Goal: Task Accomplishment & Management: Manage account settings

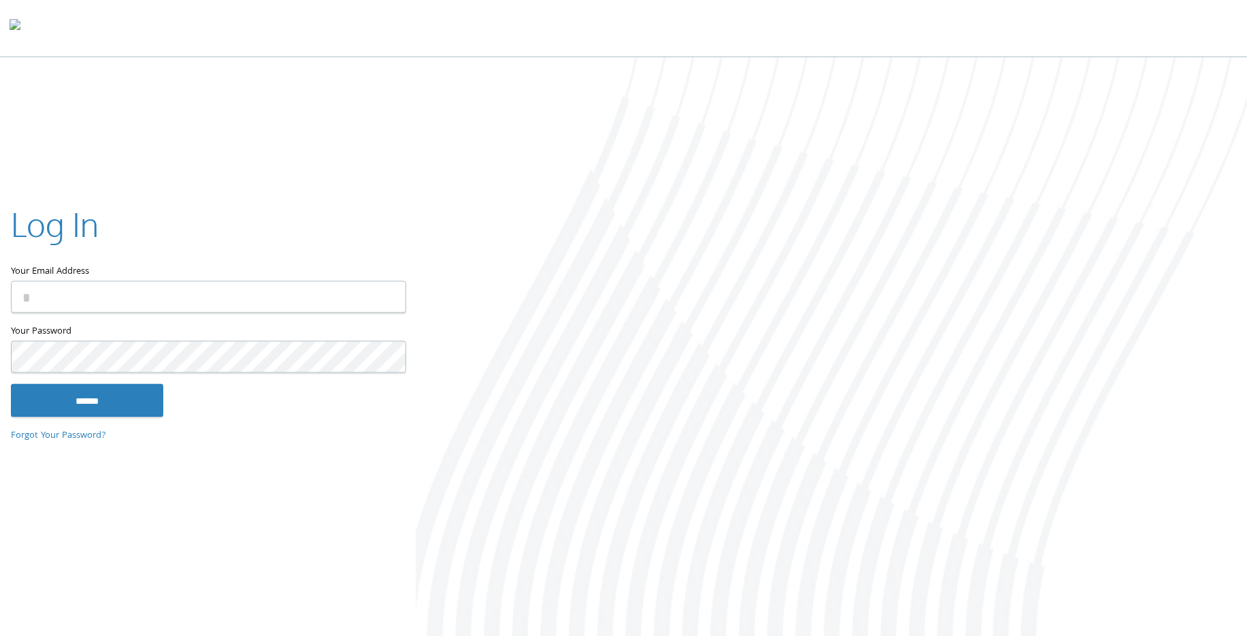
type input "**********"
click at [110, 390] on input "******" at bounding box center [87, 400] width 152 height 33
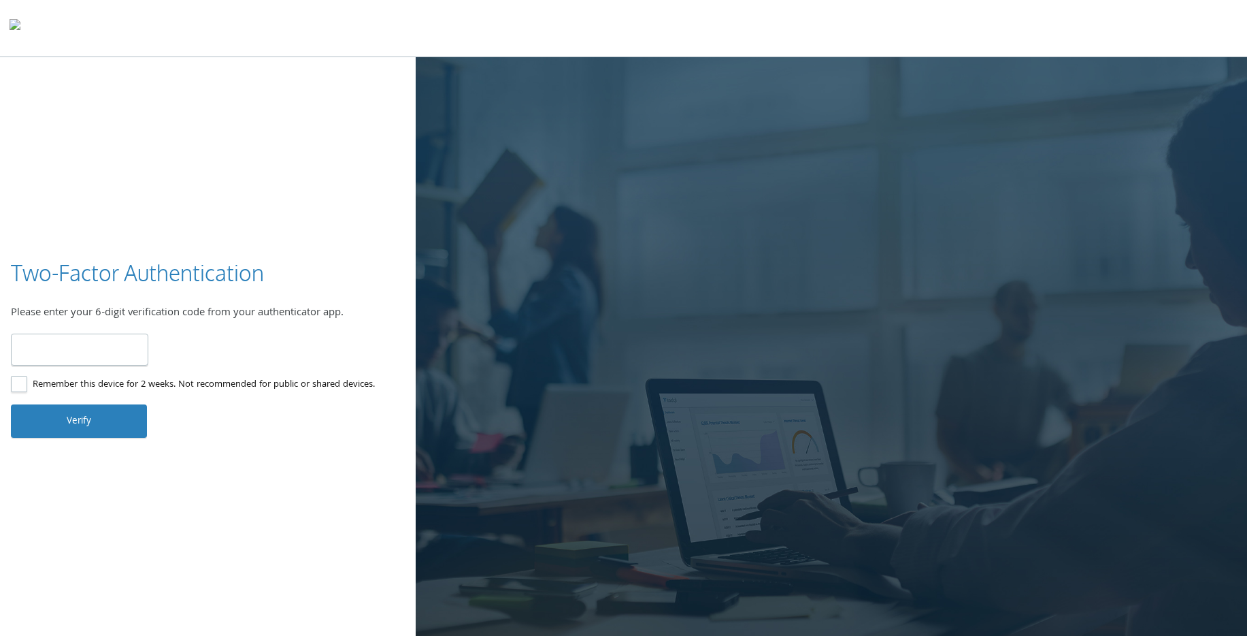
click at [118, 342] on input "number" at bounding box center [79, 349] width 137 height 32
type input "******"
